Goal: Complete application form

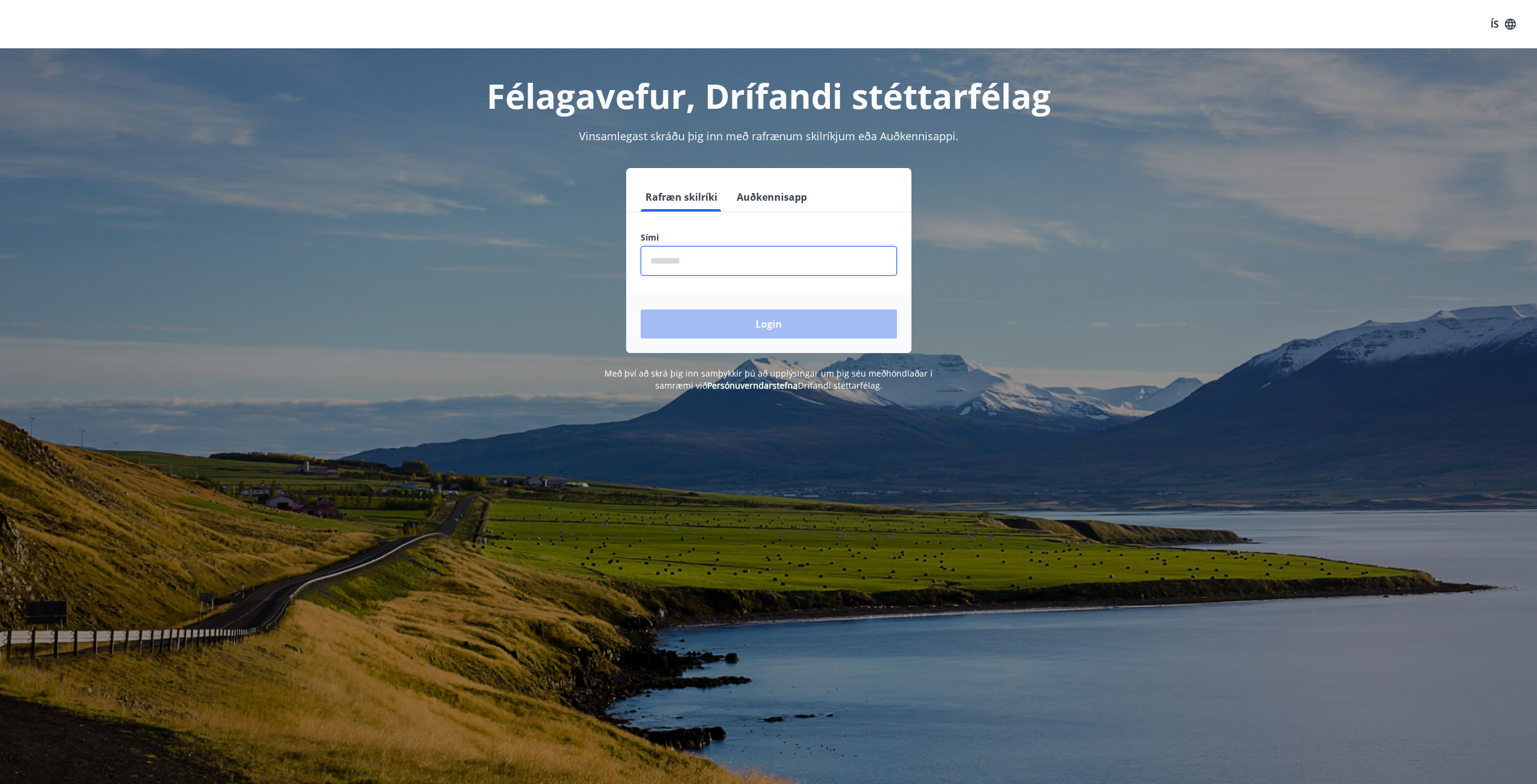
click at [667, 259] on input "phone" at bounding box center [769, 261] width 256 height 30
type input "********"
click at [640, 310] on button "Login" at bounding box center [769, 324] width 256 height 29
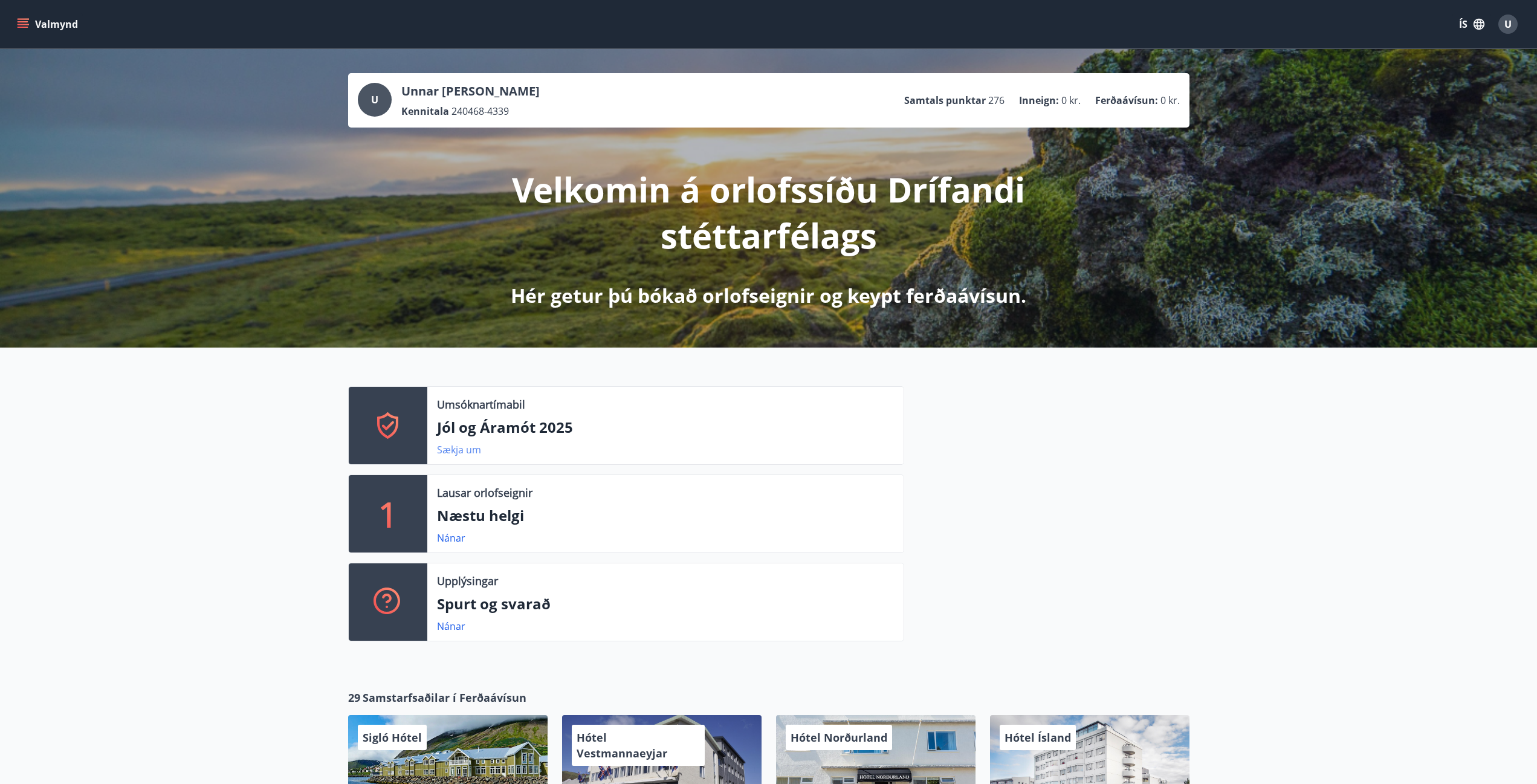
click at [450, 449] on link "Sækja um" at bounding box center [459, 449] width 44 height 13
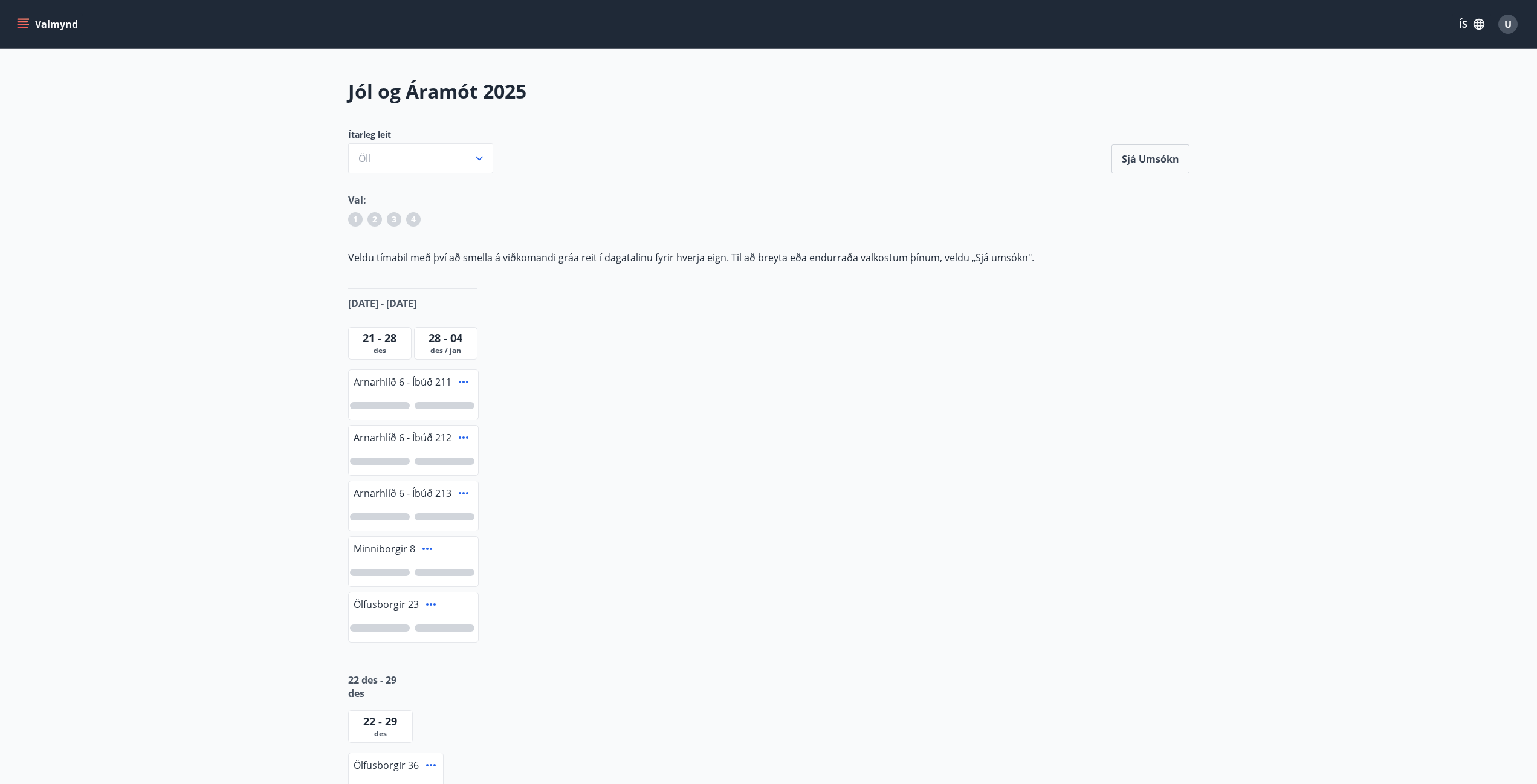
click at [371, 627] on div at bounding box center [380, 627] width 60 height 7
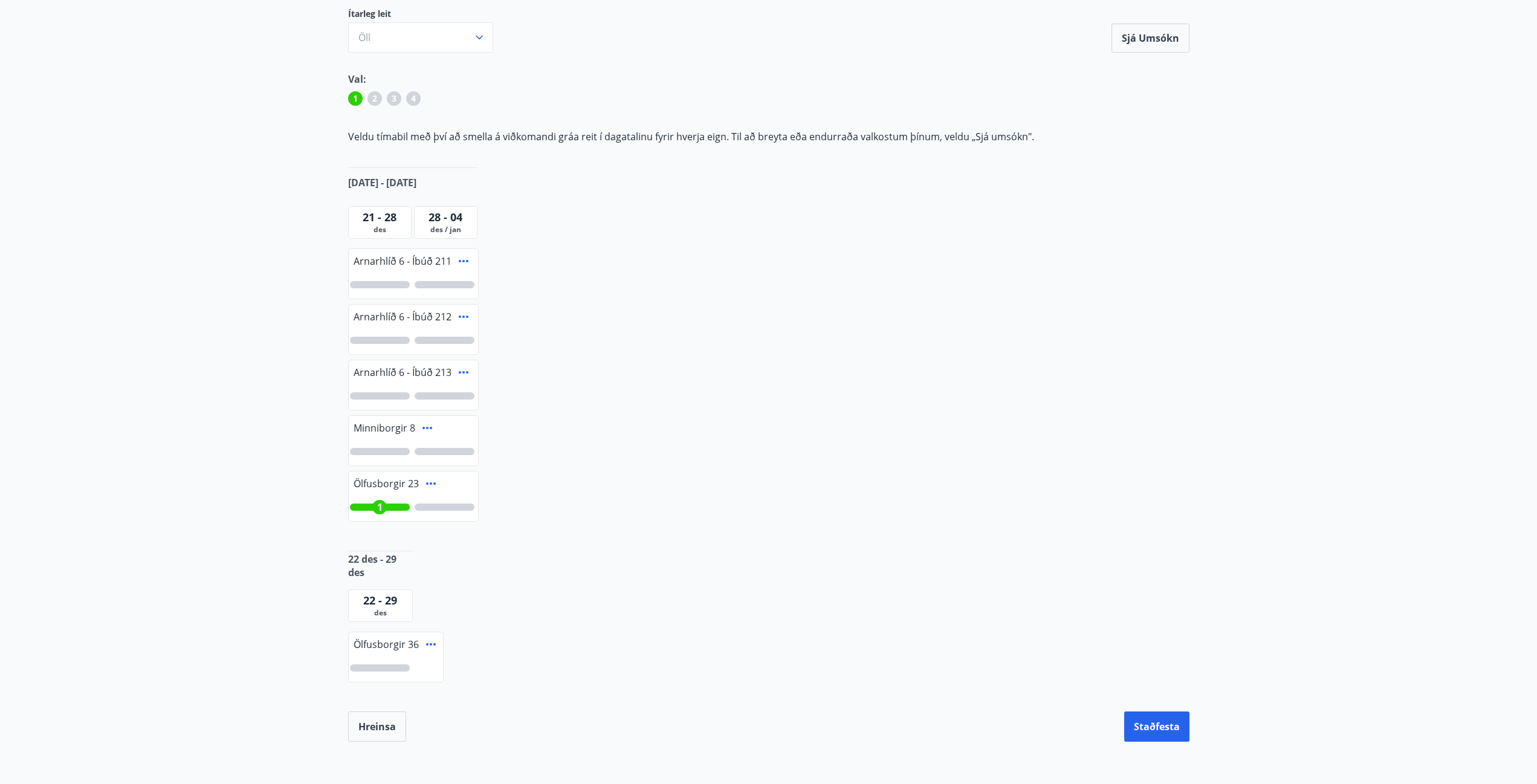
scroll to position [181, 0]
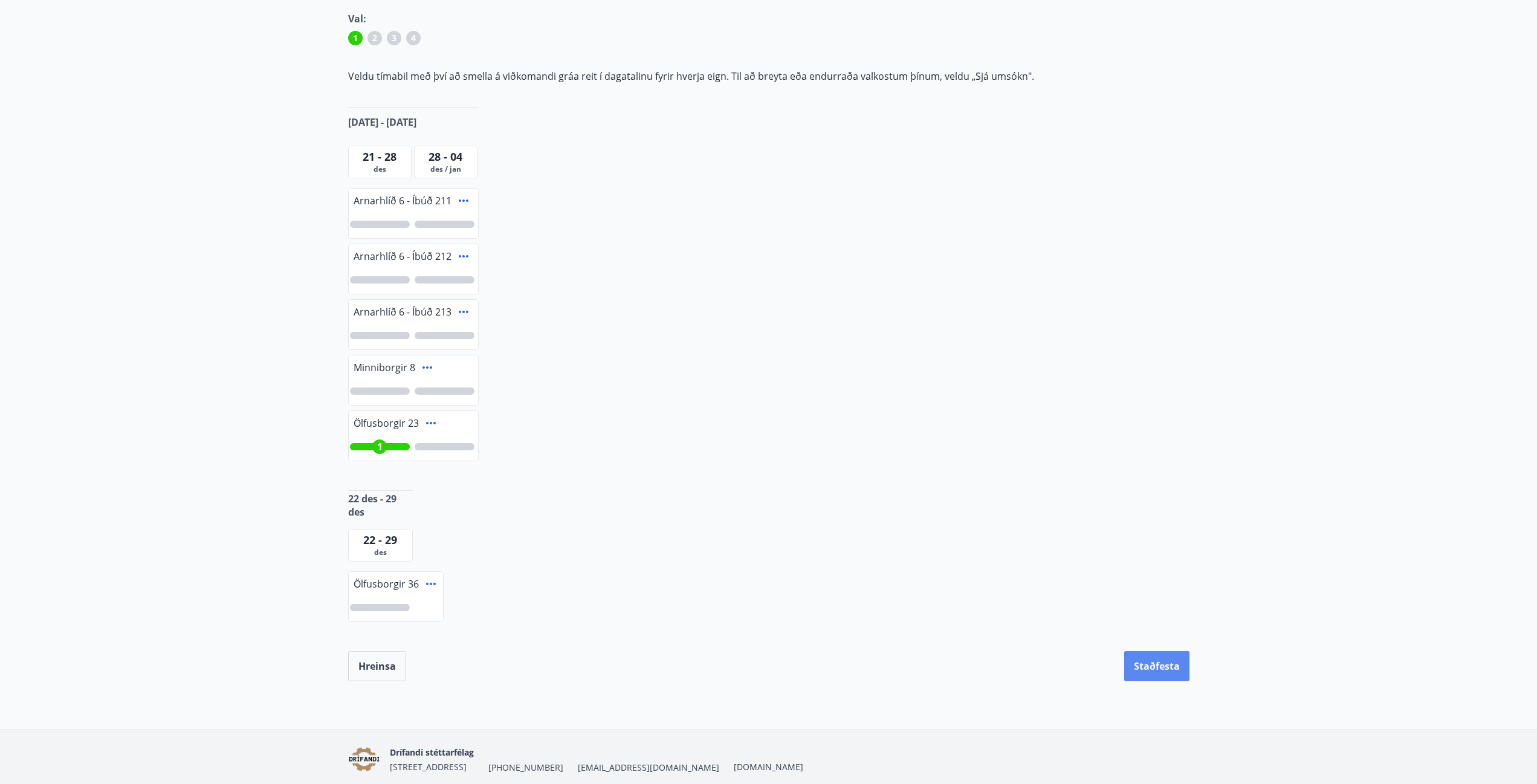
click at [1149, 665] on button "Staðfesta" at bounding box center [1156, 666] width 65 height 30
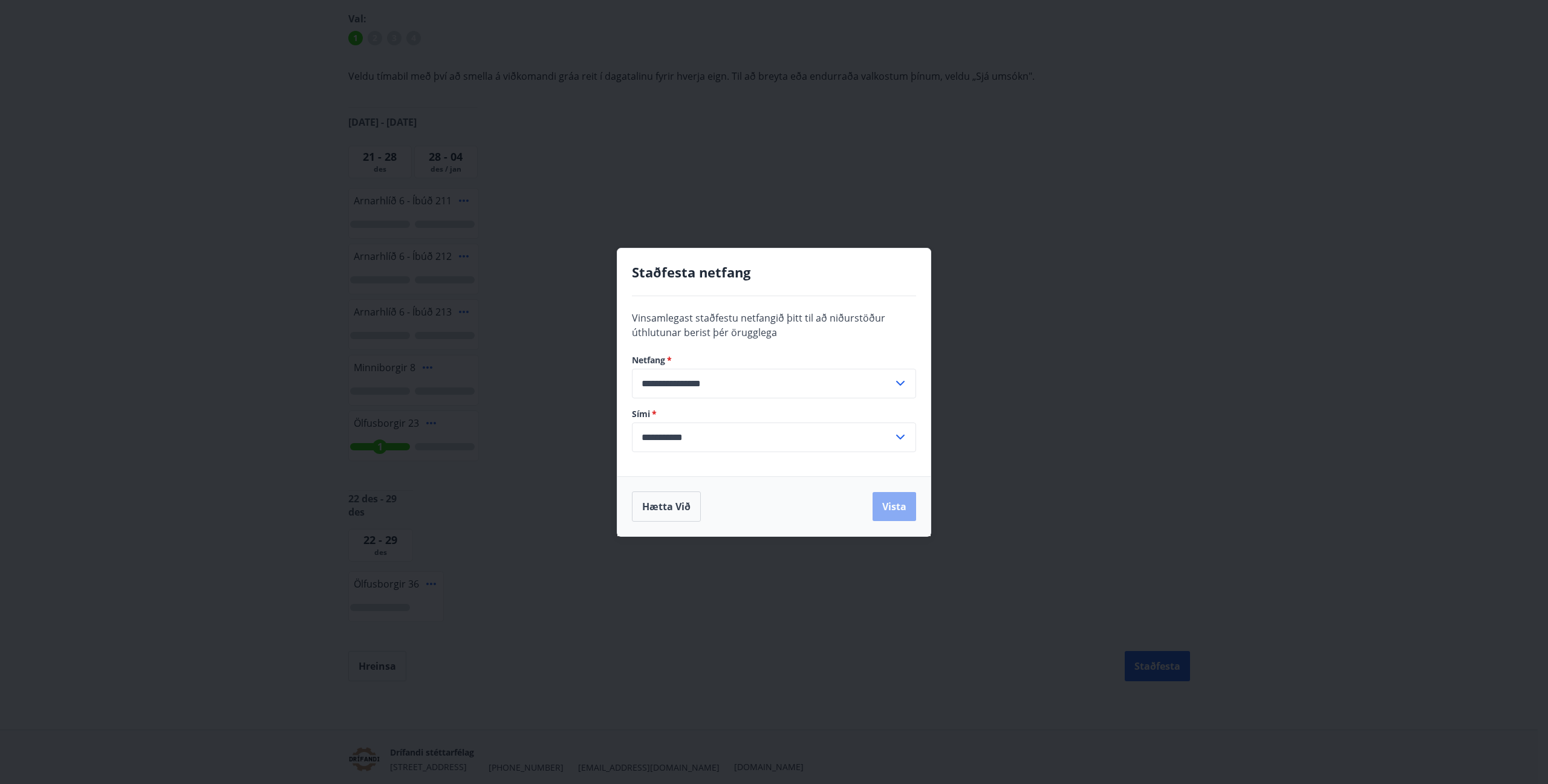
click at [890, 512] on button "Vista" at bounding box center [894, 506] width 43 height 29
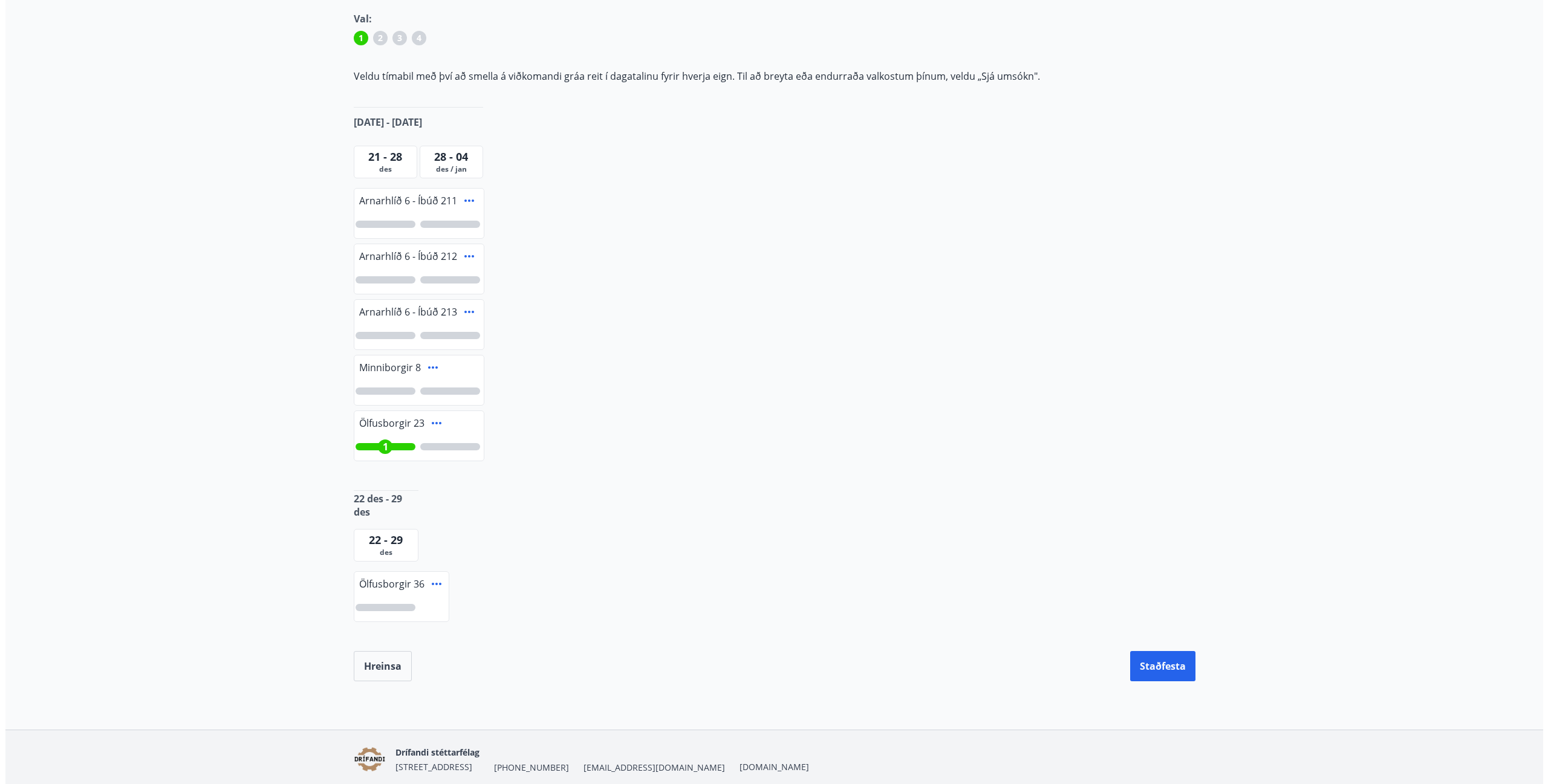
scroll to position [0, 0]
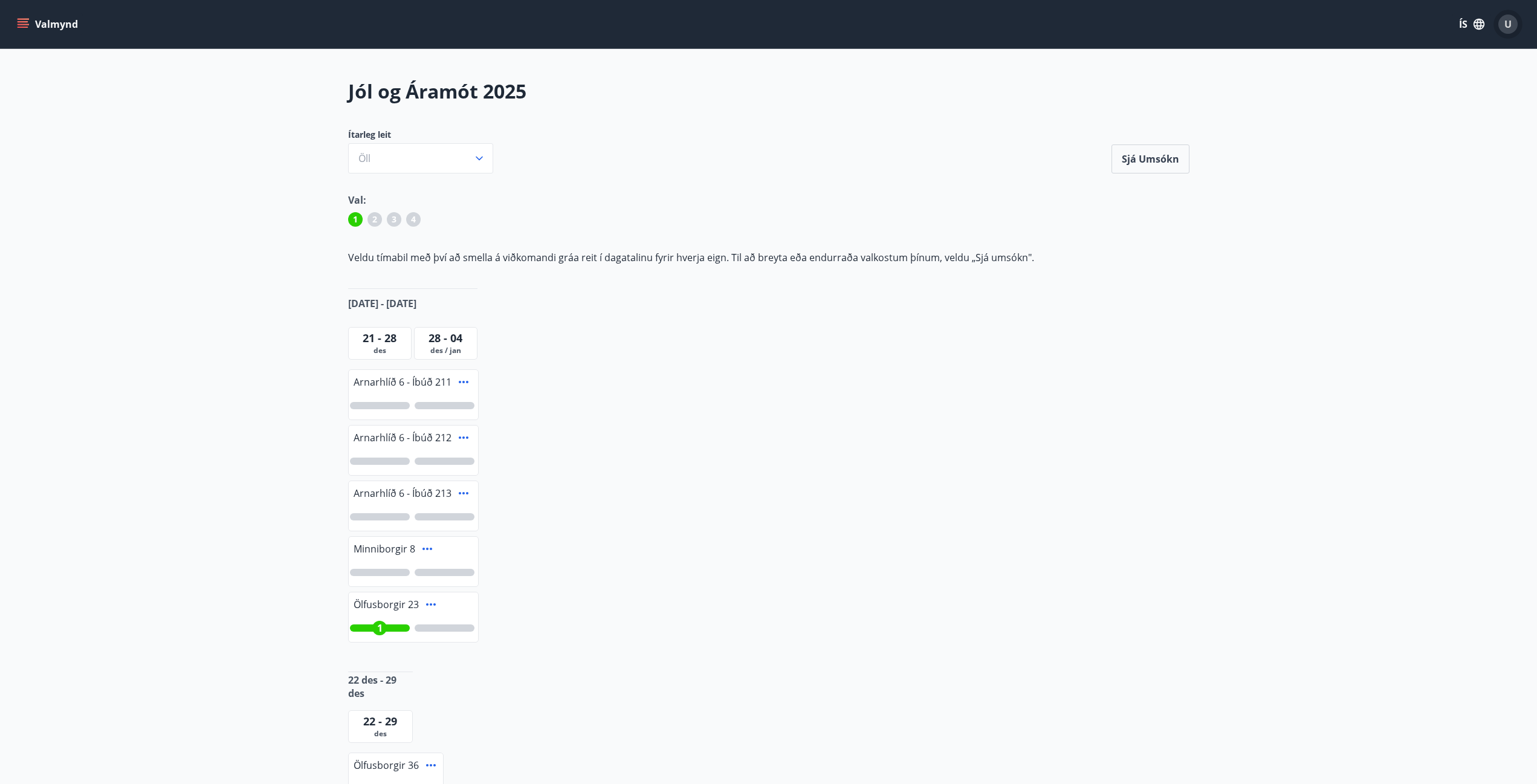
click at [1504, 20] on span "U" at bounding box center [1507, 24] width 7 height 13
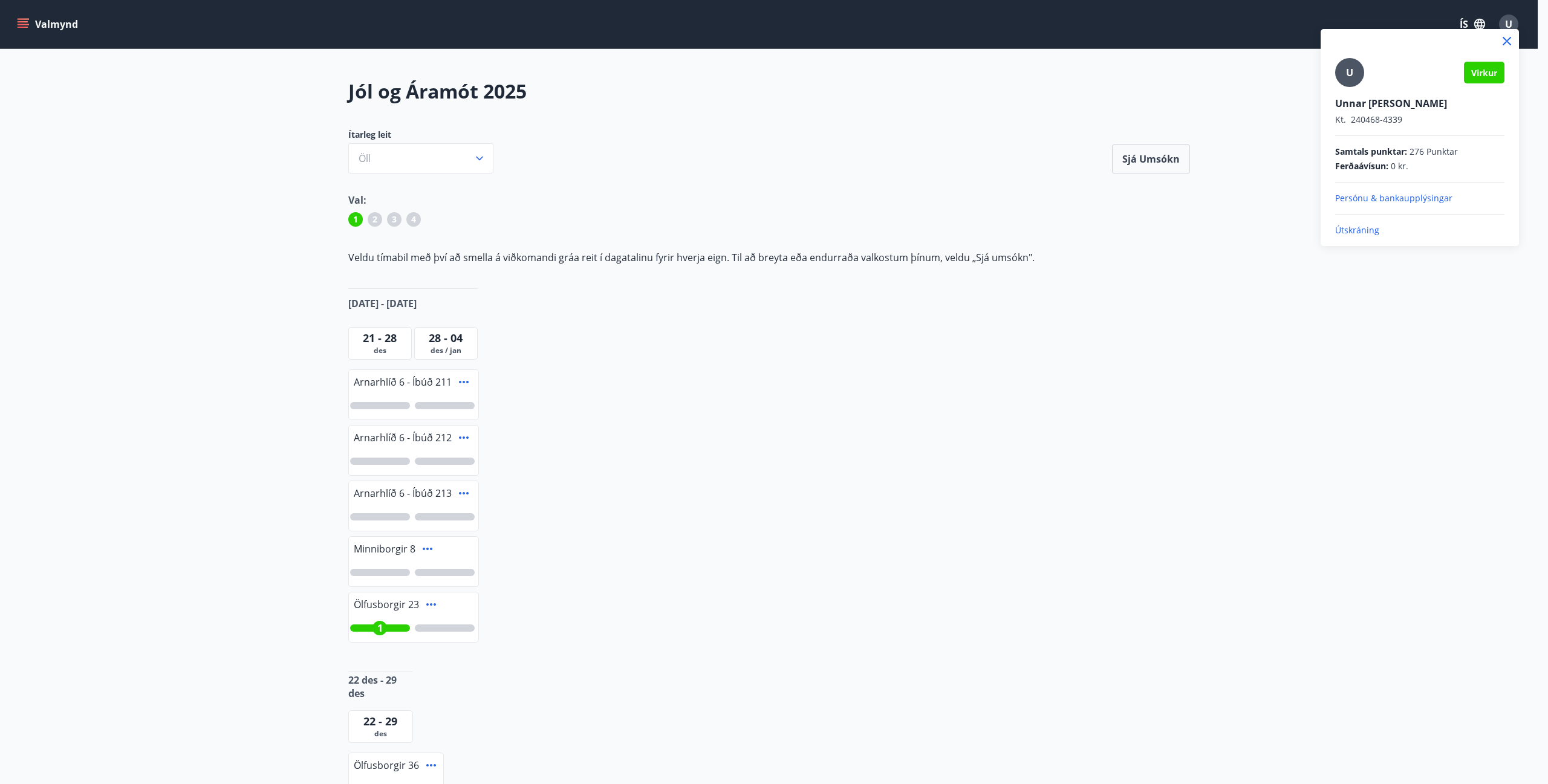
click at [1346, 233] on p "Útskráning" at bounding box center [1420, 230] width 169 height 12
